Goal: Information Seeking & Learning: Check status

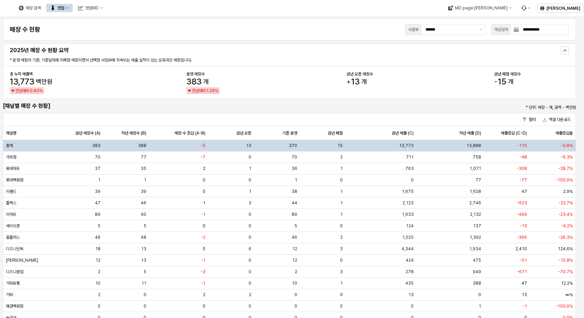
click at [64, 8] on div "영업" at bounding box center [60, 8] width 7 height 5
click at [125, 22] on div "목표매출 달성현황" at bounding box center [136, 21] width 37 height 6
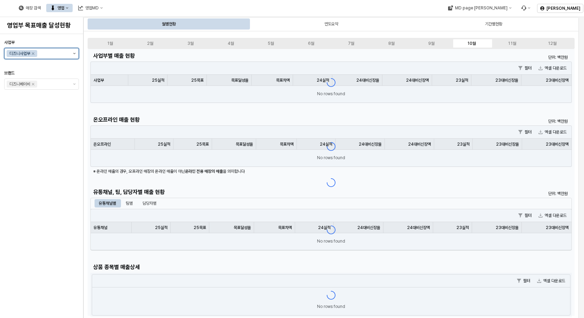
click at [74, 54] on button "제안 사항 표시" at bounding box center [74, 53] width 8 height 10
click at [41, 89] on div "아가방사업부" at bounding box center [43, 92] width 55 height 6
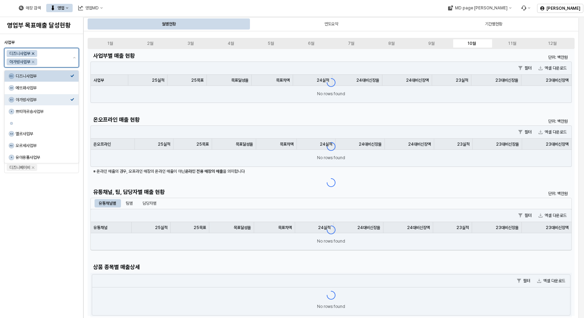
click at [33, 53] on icon "Remove 디즈니사업부" at bounding box center [33, 54] width 6 height 6
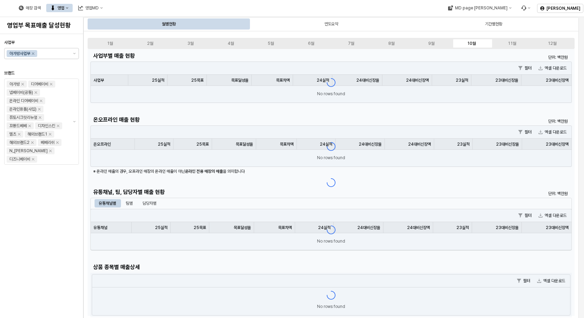
click at [60, 238] on div "사업부 아가방사업부 브랜드 아가방 디어베이비 냅베이비(공통) 온라인 디어베이비 온라인용품(사입) 퓨토시크릿리뉴얼 꼬똥드베베 디자인스킨 엘츠 해…" at bounding box center [41, 176] width 75 height 278
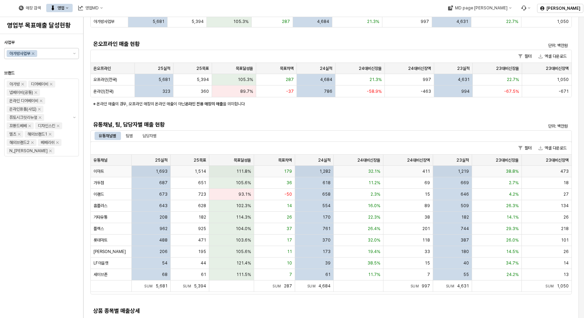
scroll to position [69, 0]
click at [131, 138] on div "팀별" at bounding box center [129, 136] width 7 height 8
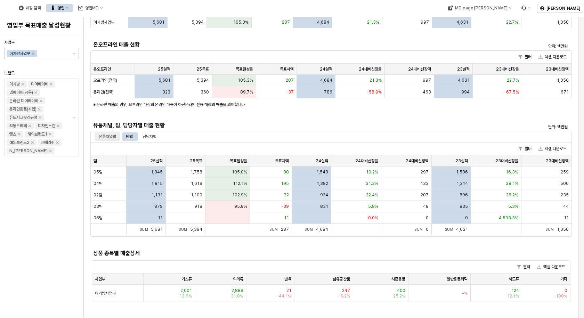
click at [110, 136] on div "유통채널별" at bounding box center [107, 136] width 17 height 8
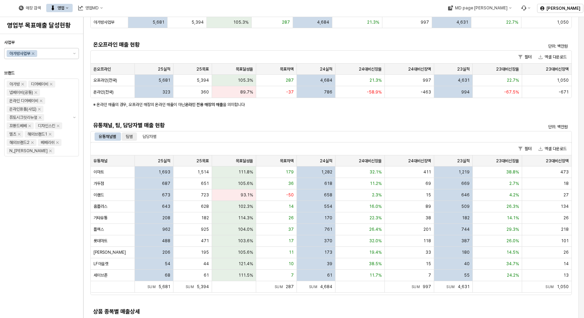
click at [131, 138] on div "팀별" at bounding box center [129, 136] width 7 height 8
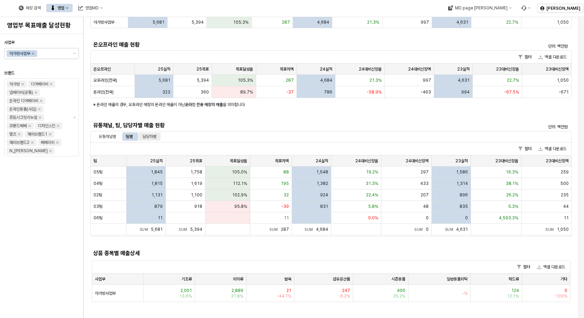
click at [148, 136] on div "담당자별" at bounding box center [149, 136] width 14 height 8
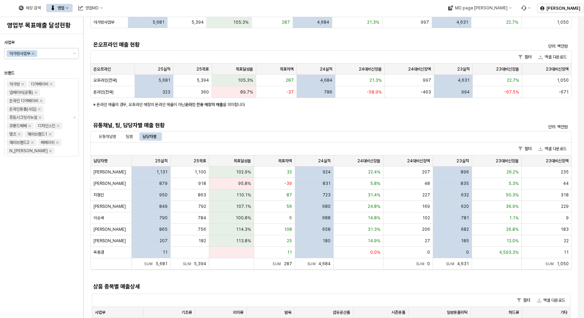
click at [273, 131] on div "유통채널별 팀별 담당자별" at bounding box center [330, 136] width 481 height 11
click at [107, 135] on div "유통채널별" at bounding box center [107, 136] width 17 height 8
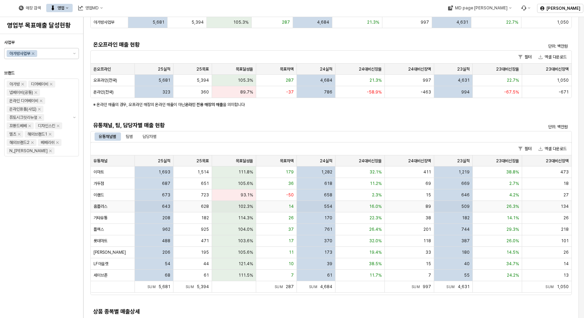
drag, startPoint x: 296, startPoint y: 202, endPoint x: 490, endPoint y: 125, distance: 207.8
click at [478, 125] on p "단위: 백만원" at bounding box center [512, 127] width 112 height 6
click at [544, 147] on button "엑셀 다운로드" at bounding box center [552, 149] width 34 height 8
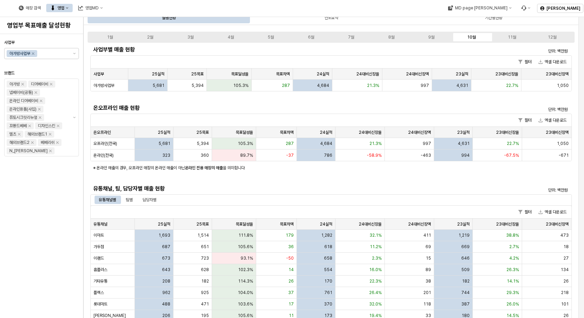
scroll to position [0, 0]
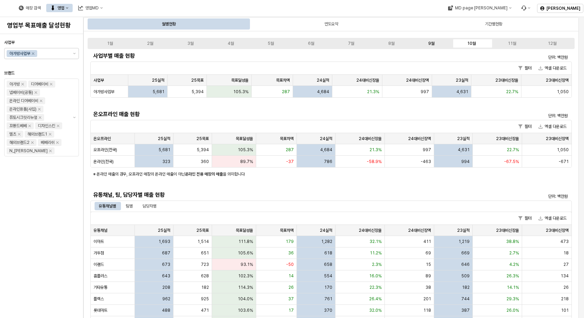
click at [431, 44] on div "9월" at bounding box center [431, 43] width 6 height 5
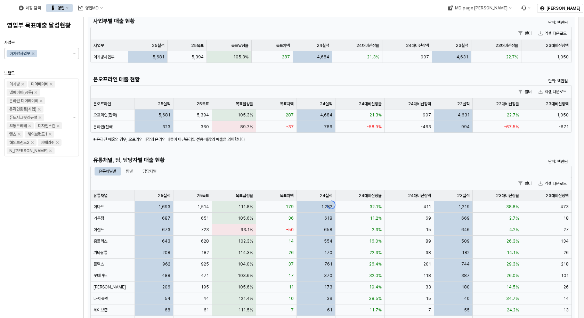
scroll to position [69, 0]
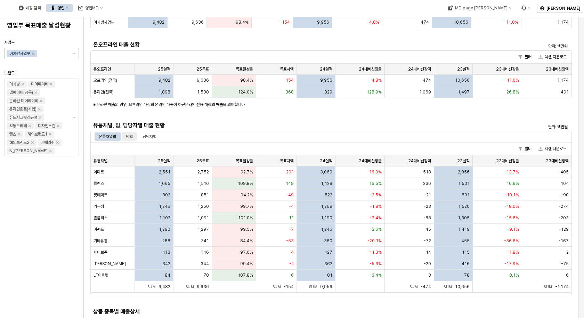
click at [130, 137] on div "팀별" at bounding box center [129, 136] width 7 height 8
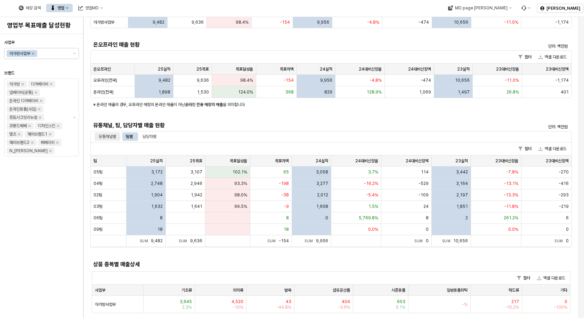
click at [99, 135] on div "유통채널별" at bounding box center [107, 136] width 17 height 8
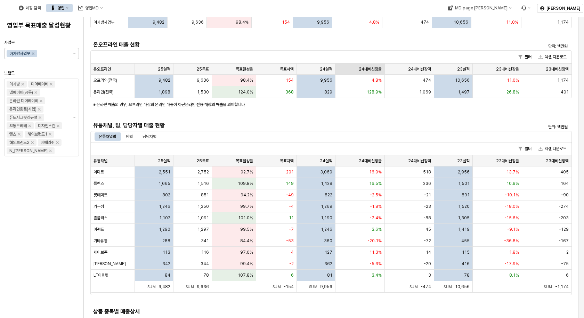
scroll to position [0, 0]
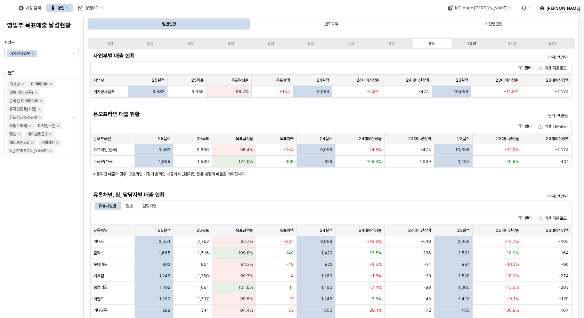
click at [466, 43] on label "10월" at bounding box center [471, 43] width 40 height 6
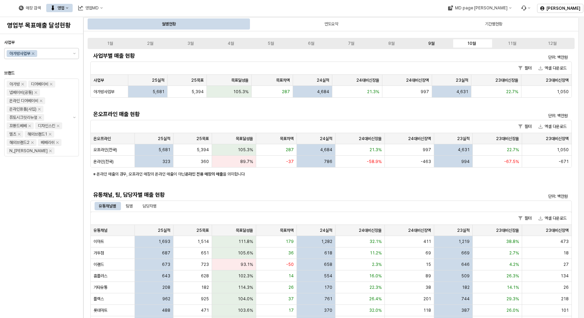
click at [425, 43] on label "9월" at bounding box center [431, 43] width 40 height 6
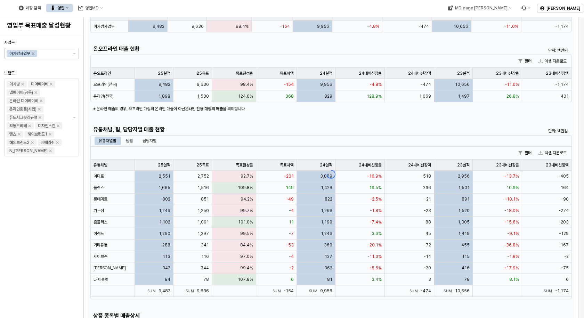
scroll to position [69, 0]
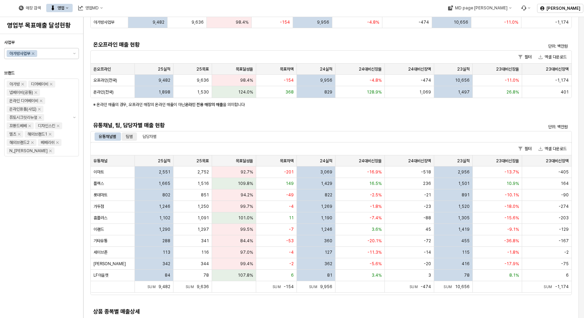
click at [132, 136] on div "팀별" at bounding box center [129, 136] width 7 height 8
